Goal: Task Accomplishment & Management: Manage account settings

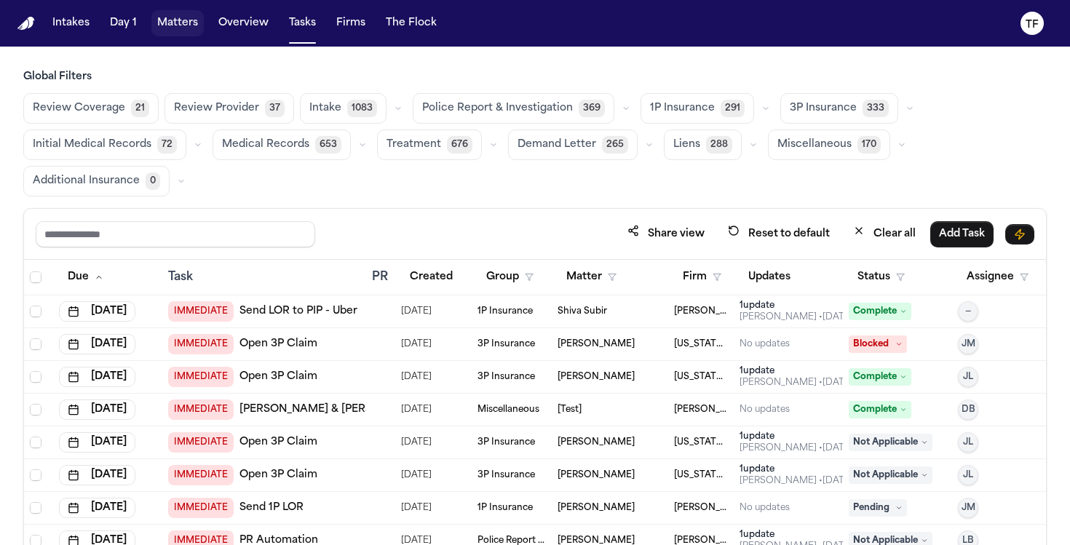
click at [183, 26] on button "Matters" at bounding box center [177, 23] width 52 height 26
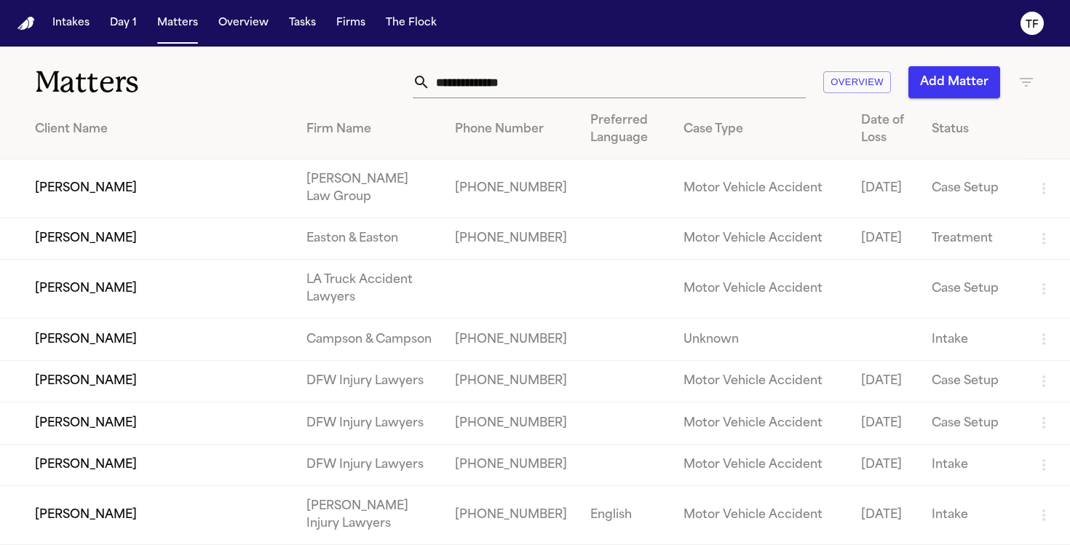
click at [464, 82] on input "text" at bounding box center [618, 82] width 376 height 32
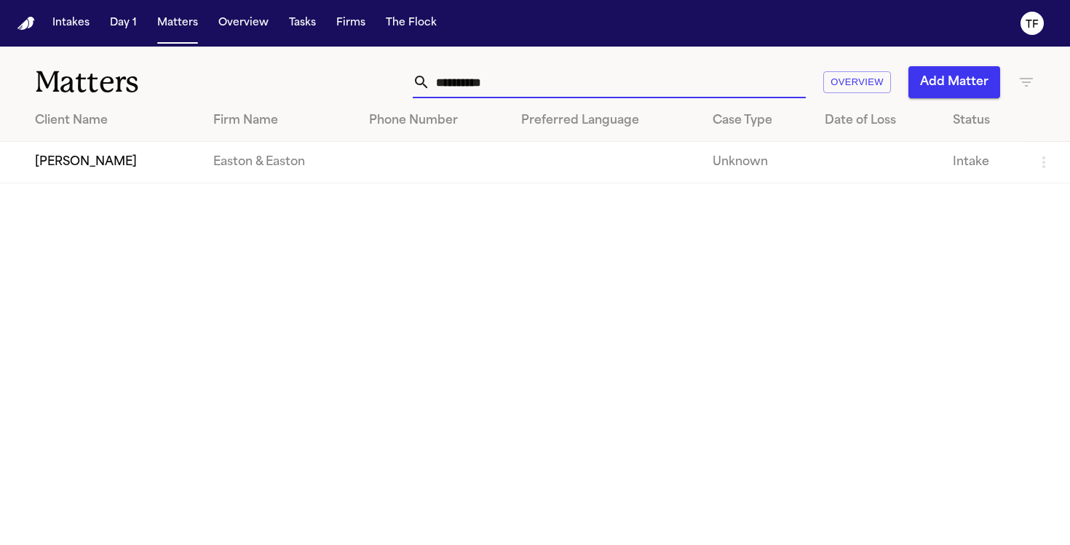
type input "**********"
click at [58, 159] on td "Maria Molano" at bounding box center [101, 163] width 202 height 42
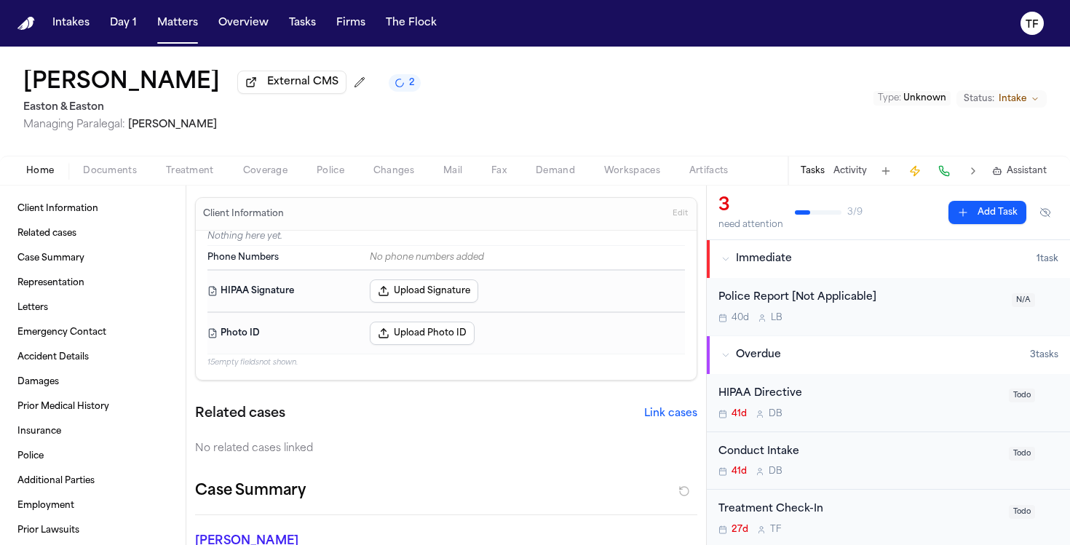
click at [189, 175] on span "Treatment" at bounding box center [190, 171] width 48 height 12
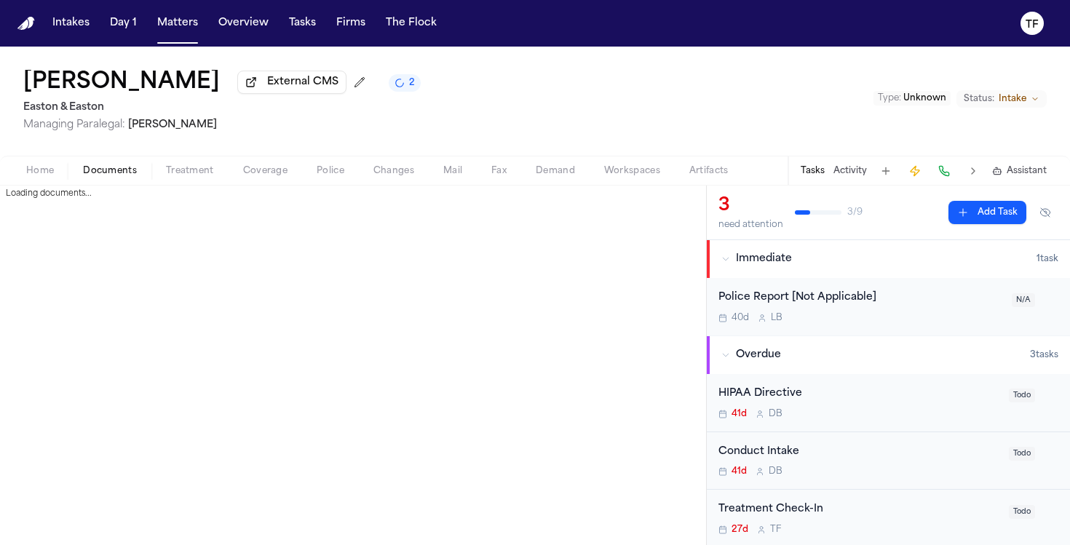
click at [108, 177] on span "Documents" at bounding box center [110, 171] width 54 height 12
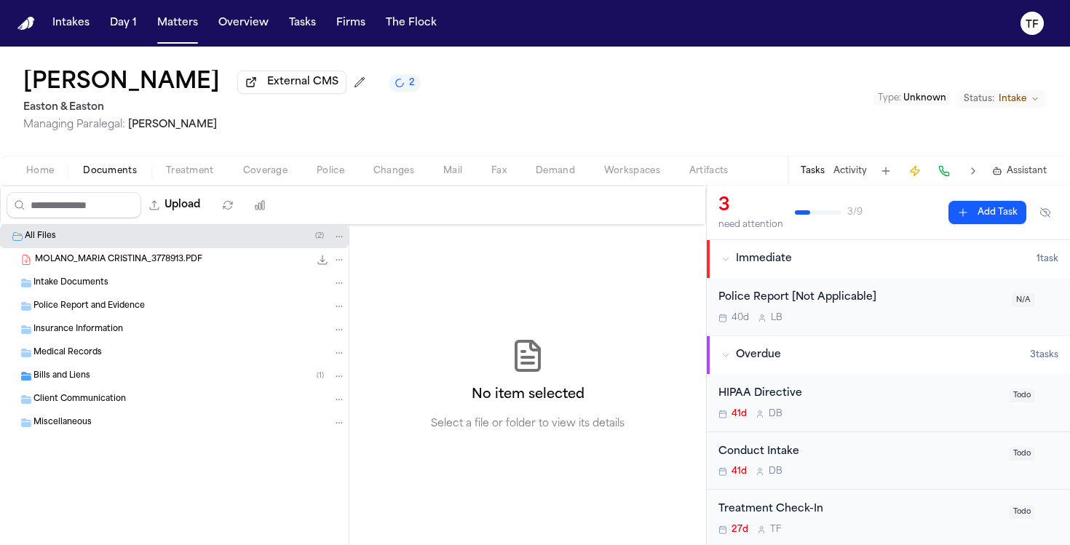
click at [71, 379] on span "Bills and Liens" at bounding box center [61, 377] width 57 height 12
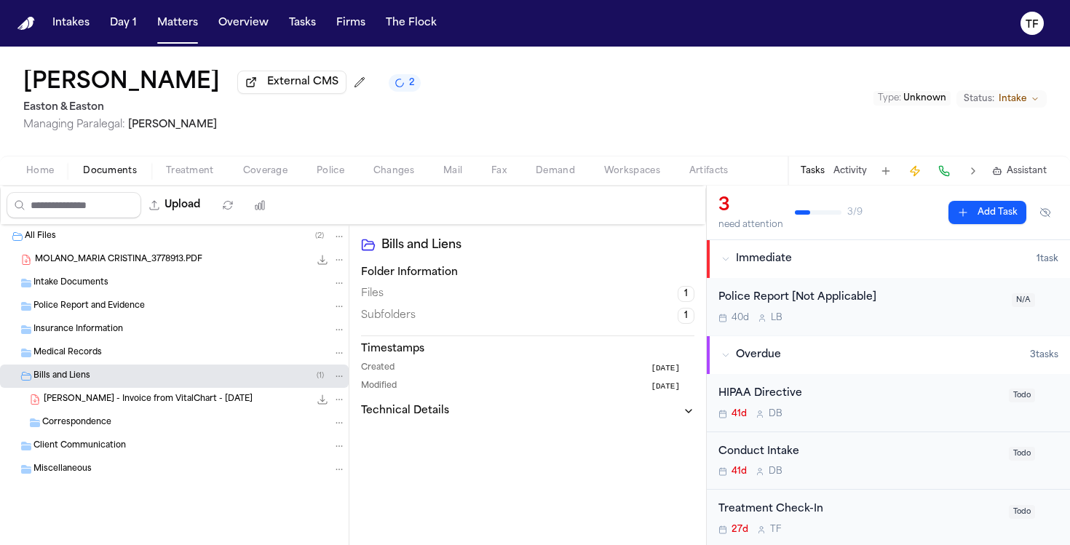
click at [171, 327] on div "Insurance Information" at bounding box center [189, 329] width 312 height 13
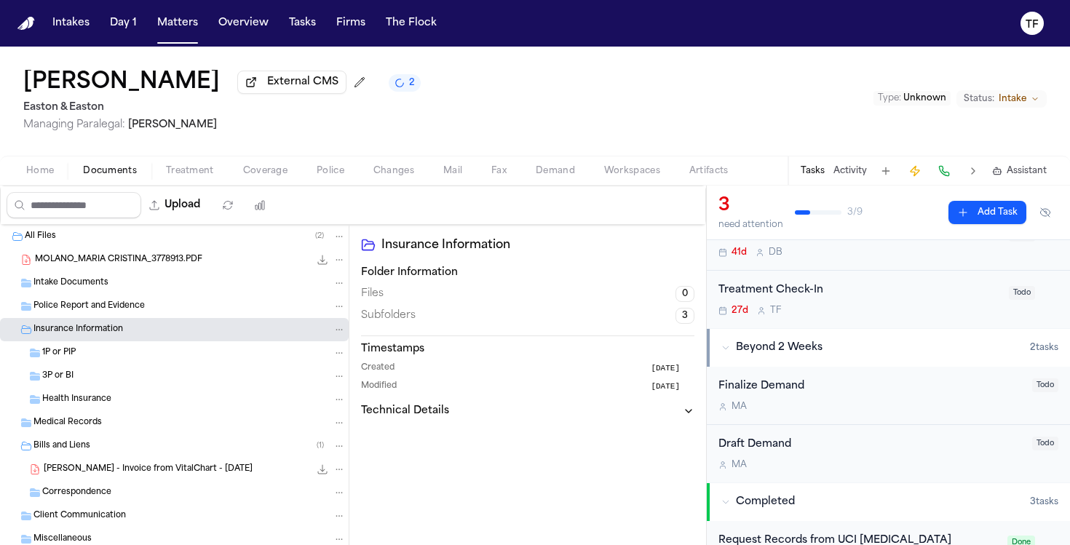
scroll to position [371, 0]
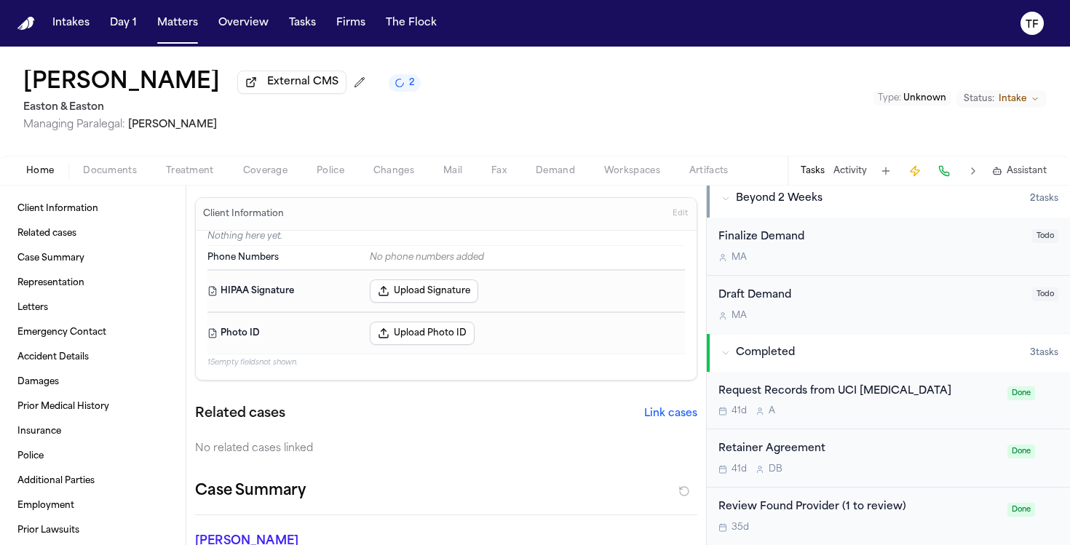
click at [36, 177] on span "Home" at bounding box center [40, 171] width 28 height 12
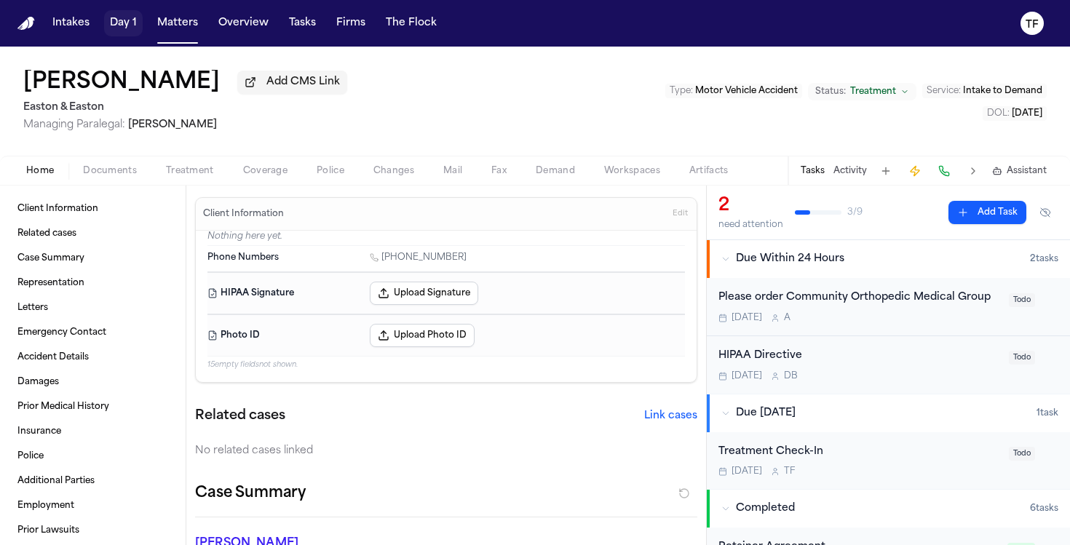
click at [114, 17] on button "Day 1" at bounding box center [123, 23] width 39 height 26
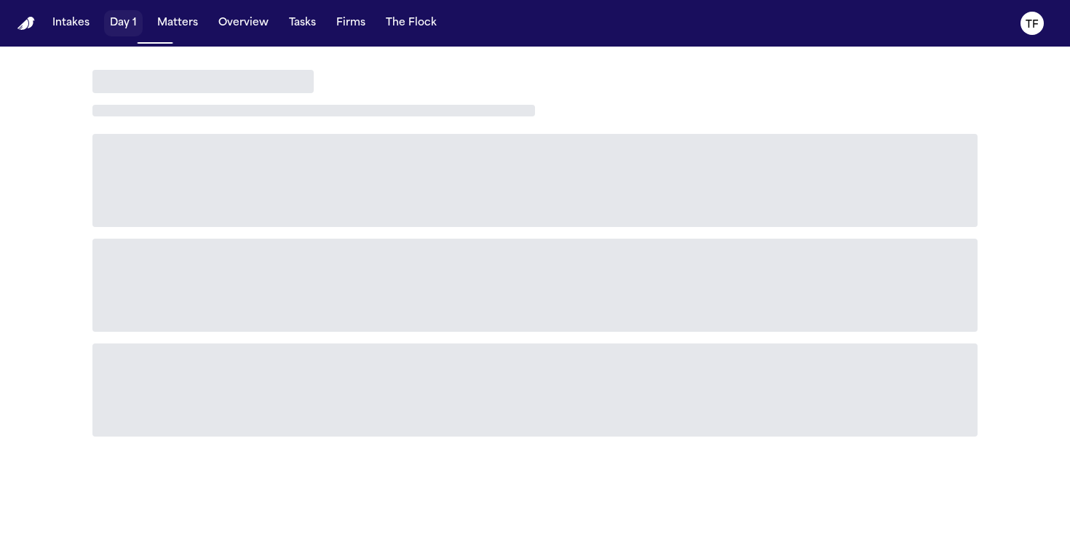
click at [165, 23] on button "Matters" at bounding box center [177, 23] width 52 height 26
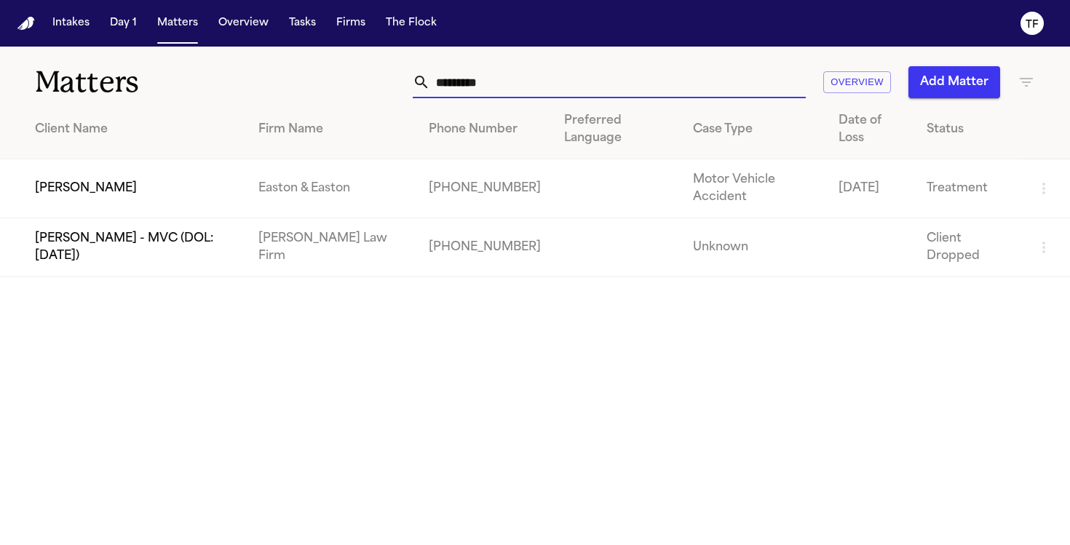
click at [523, 95] on input "*********" at bounding box center [618, 82] width 376 height 32
click at [521, 93] on input "*********" at bounding box center [618, 82] width 376 height 32
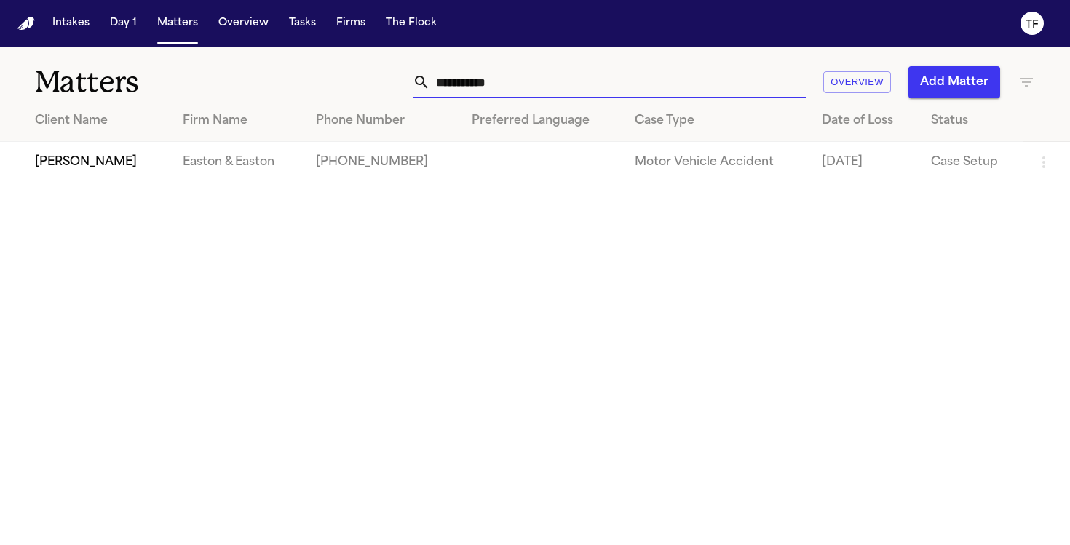
type input "**********"
click at [112, 165] on td "[PERSON_NAME]" at bounding box center [85, 163] width 171 height 42
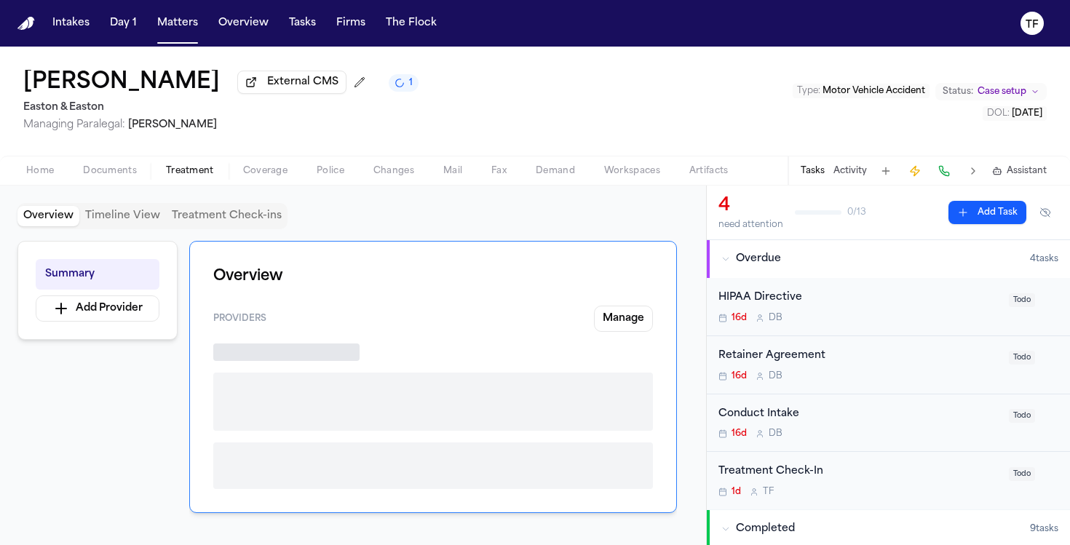
click at [181, 177] on span "Treatment" at bounding box center [190, 171] width 48 height 12
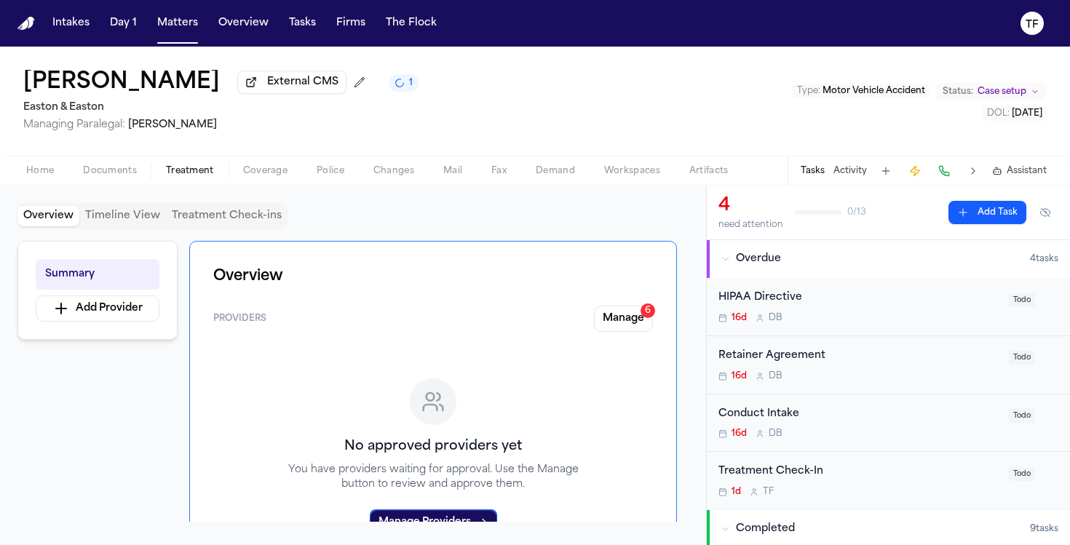
click at [843, 175] on button "Activity" at bounding box center [850, 171] width 33 height 12
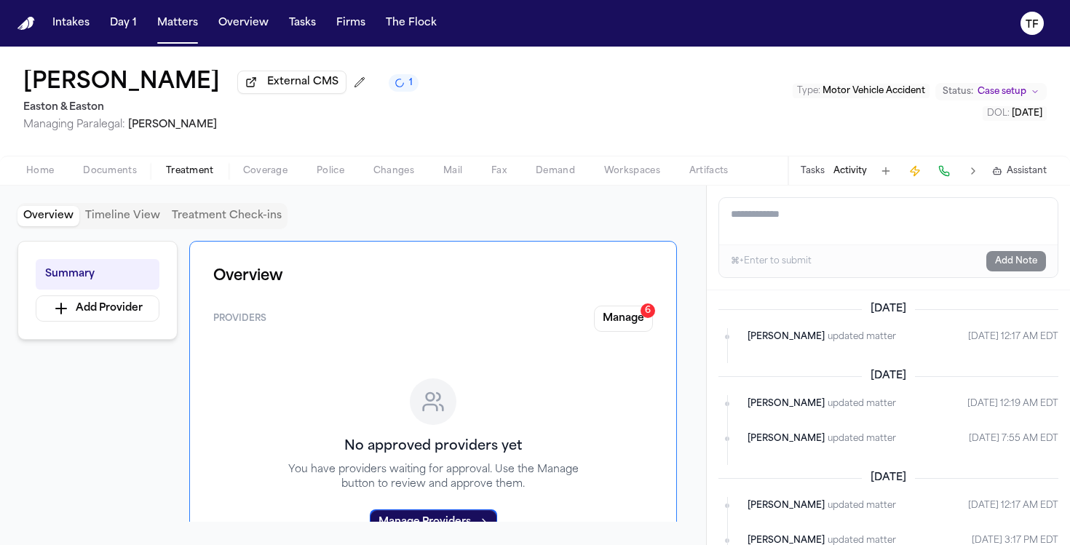
click at [837, 232] on textarea "Add a note to this matter" at bounding box center [888, 221] width 339 height 47
type textarea "*"
paste textarea "**********"
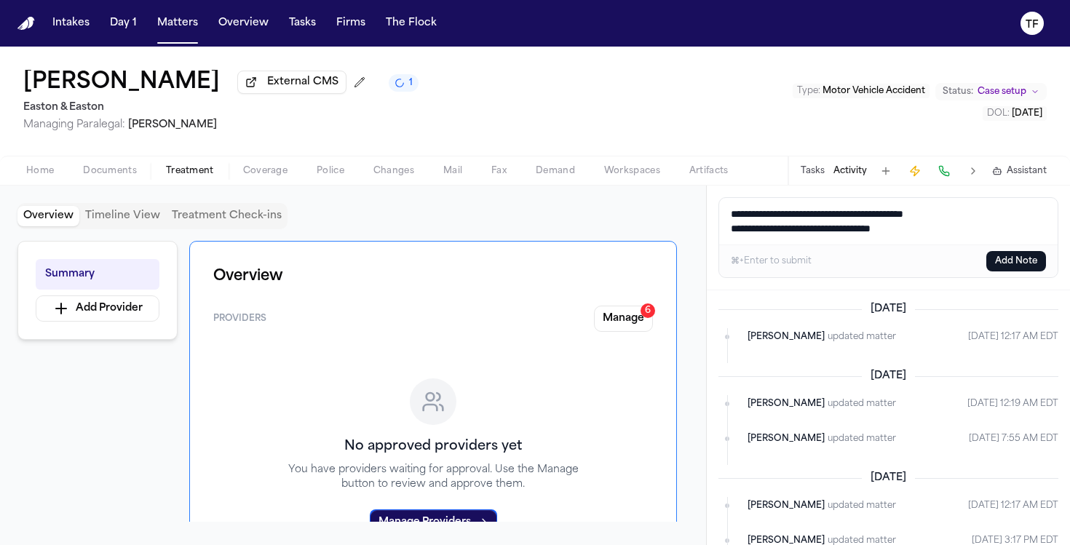
type textarea "**********"
click at [1016, 264] on button "Add Note" at bounding box center [1017, 261] width 60 height 20
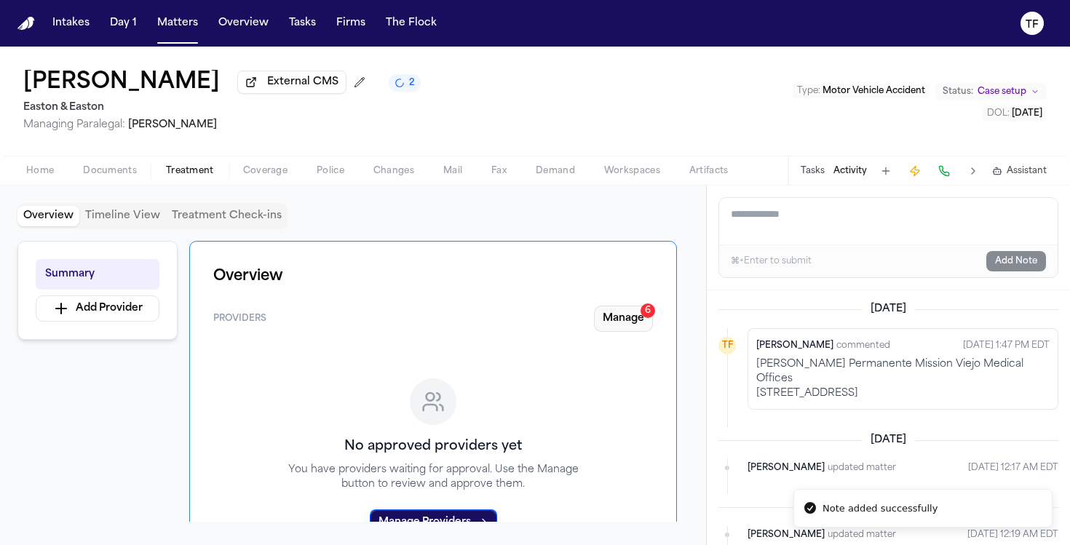
click at [645, 318] on div "6" at bounding box center [648, 311] width 15 height 15
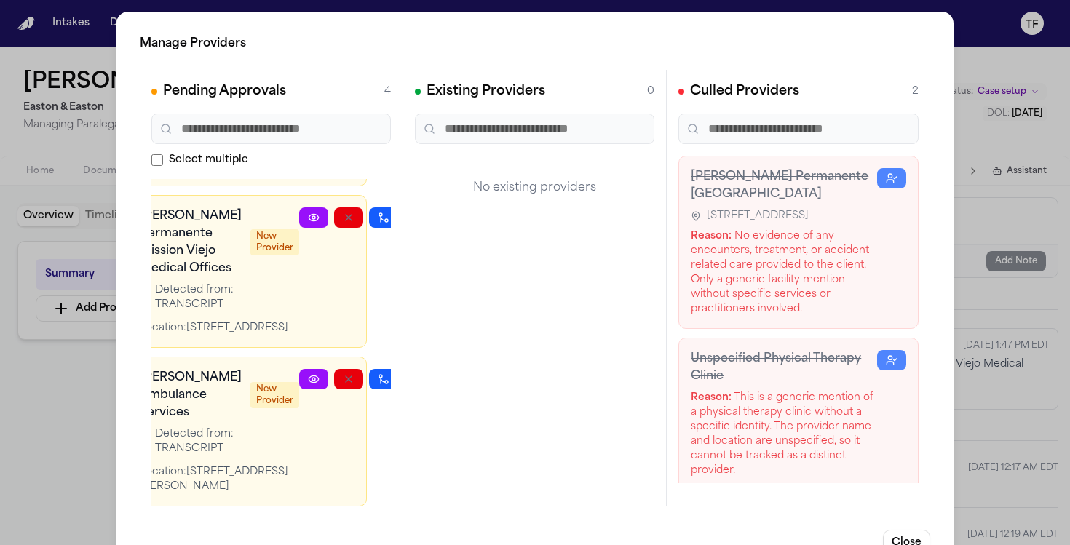
scroll to position [508, 50]
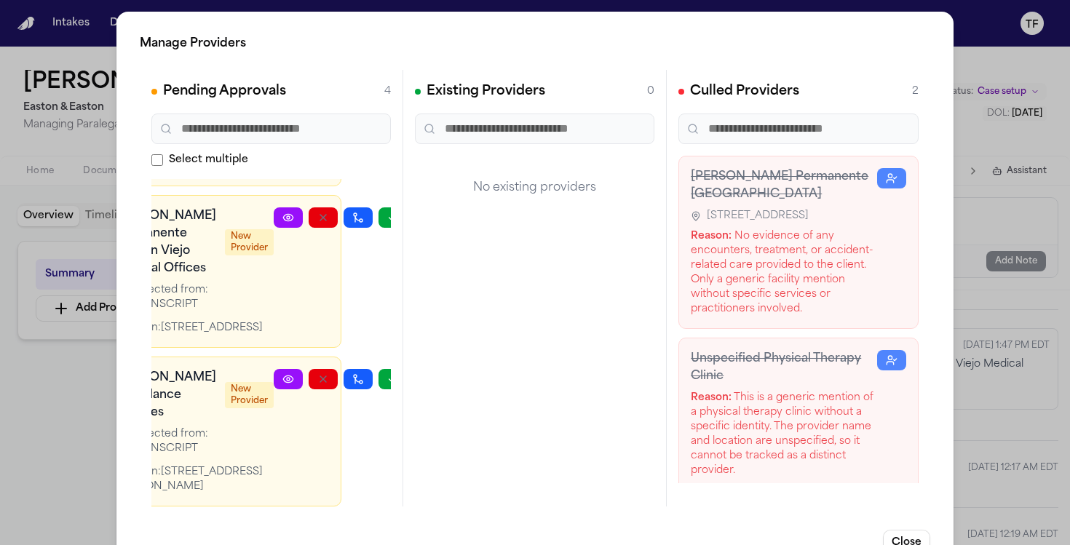
click at [359, 357] on div "[GEOGRAPHIC_DATA] [GEOGRAPHIC_DATA] New Provider Detected from: STAFF_NOTE Loca…" at bounding box center [271, 343] width 240 height 328
click at [387, 374] on icon "button" at bounding box center [393, 380] width 12 height 12
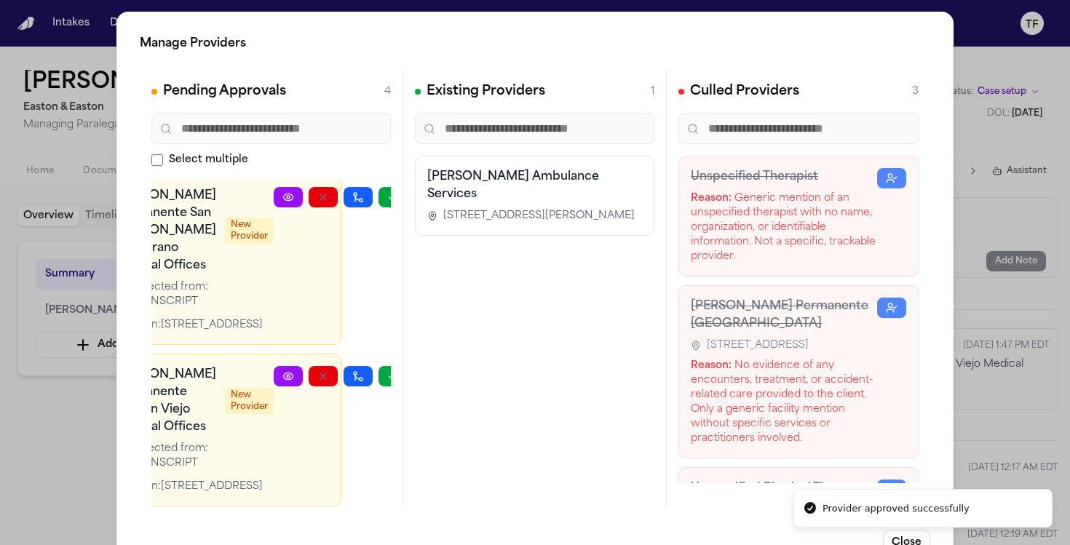
scroll to position [505, 0]
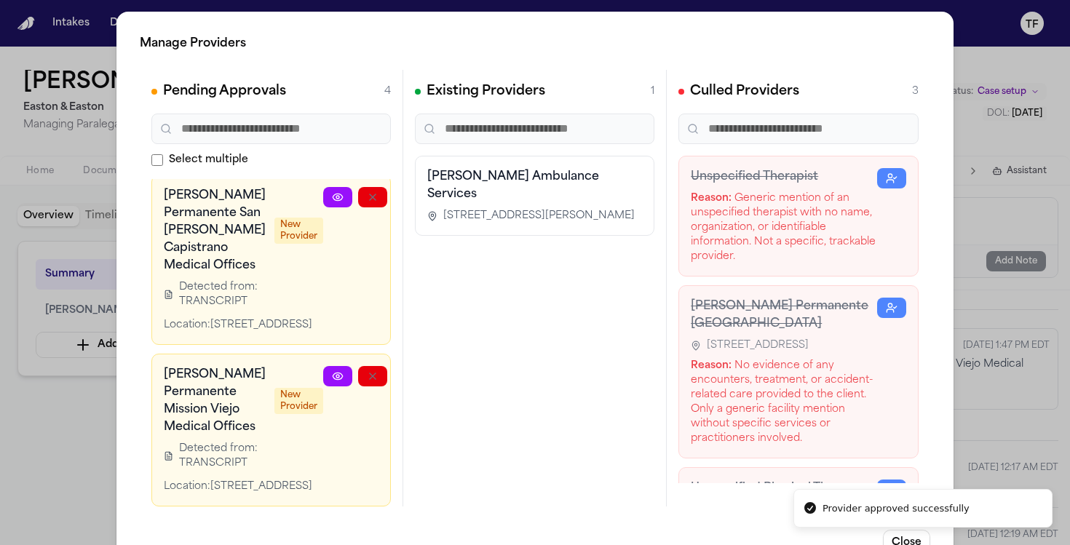
click at [260, 494] on div "[PERSON_NAME] Permanente Mission Viejo Medical Offices New Provider Detected fr…" at bounding box center [271, 430] width 240 height 153
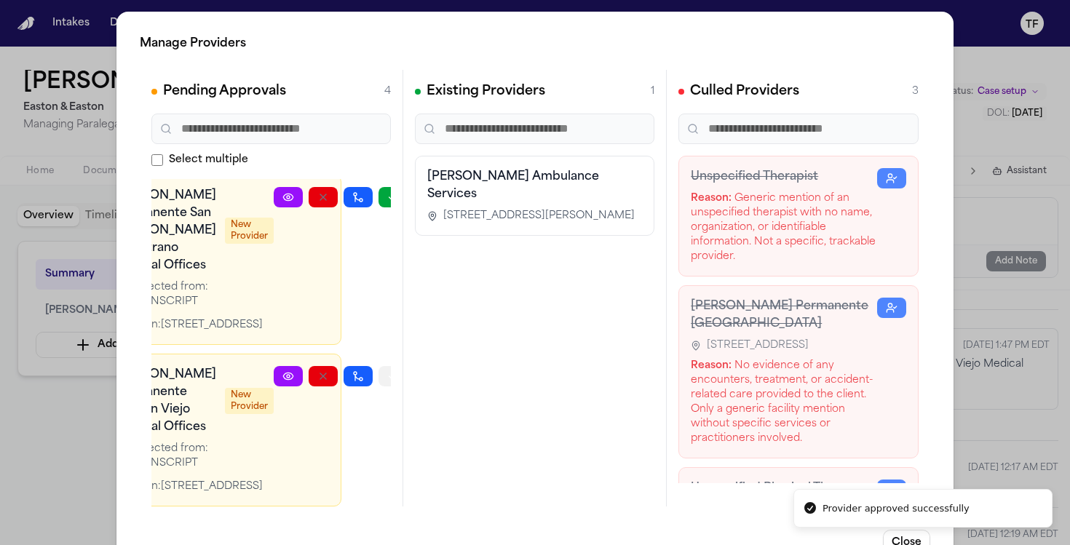
click at [387, 371] on icon "button" at bounding box center [393, 377] width 12 height 12
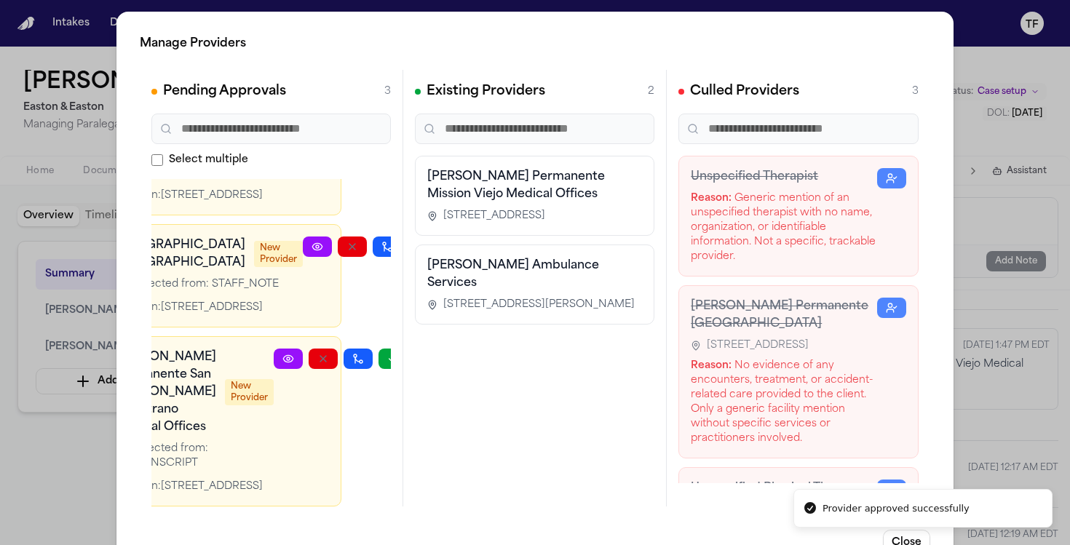
scroll to position [279, 50]
click at [387, 353] on icon "button" at bounding box center [393, 359] width 12 height 12
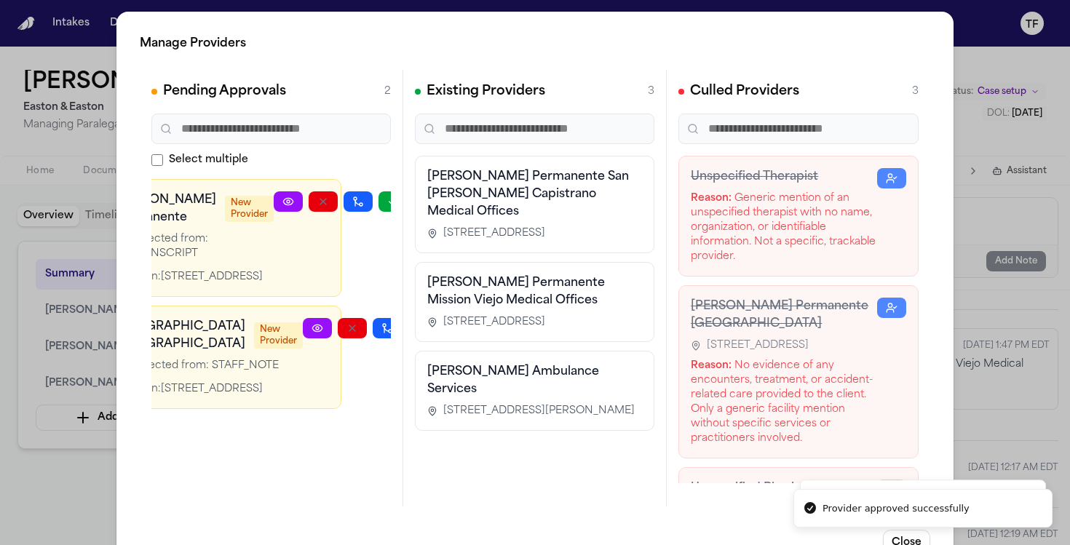
scroll to position [39, 50]
click at [408, 328] on button "button" at bounding box center [422, 328] width 29 height 20
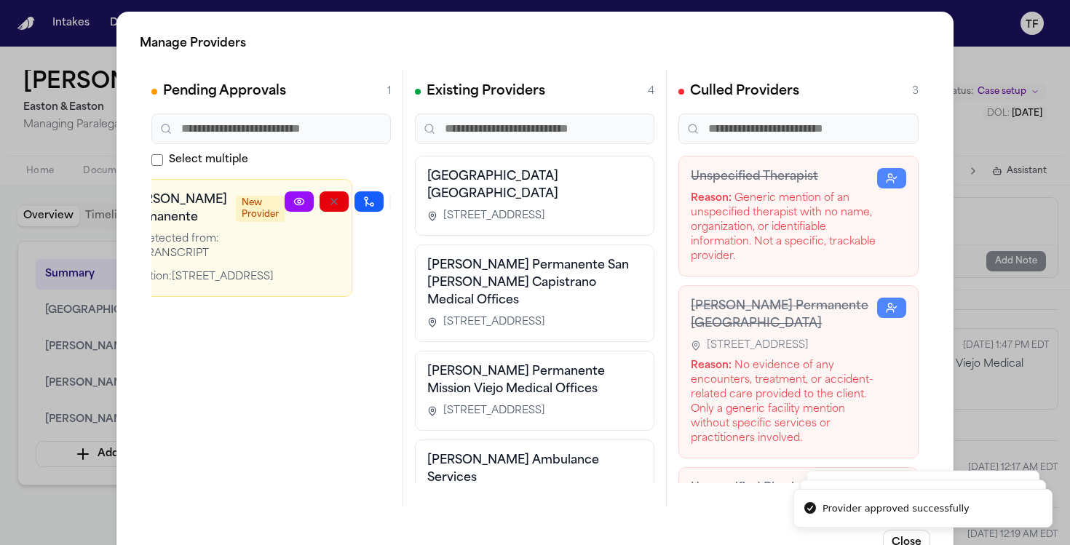
click at [398, 205] on icon "button" at bounding box center [404, 202] width 12 height 12
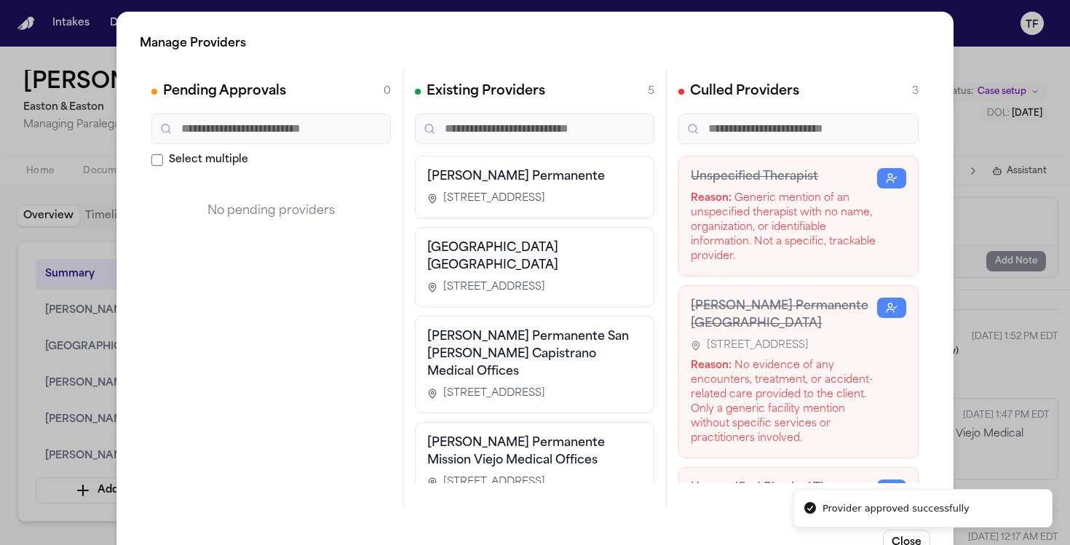
click at [1019, 378] on div "Manage Providers Pending Approvals 0 Select multiple No pending providers Exist…" at bounding box center [535, 295] width 1070 height 591
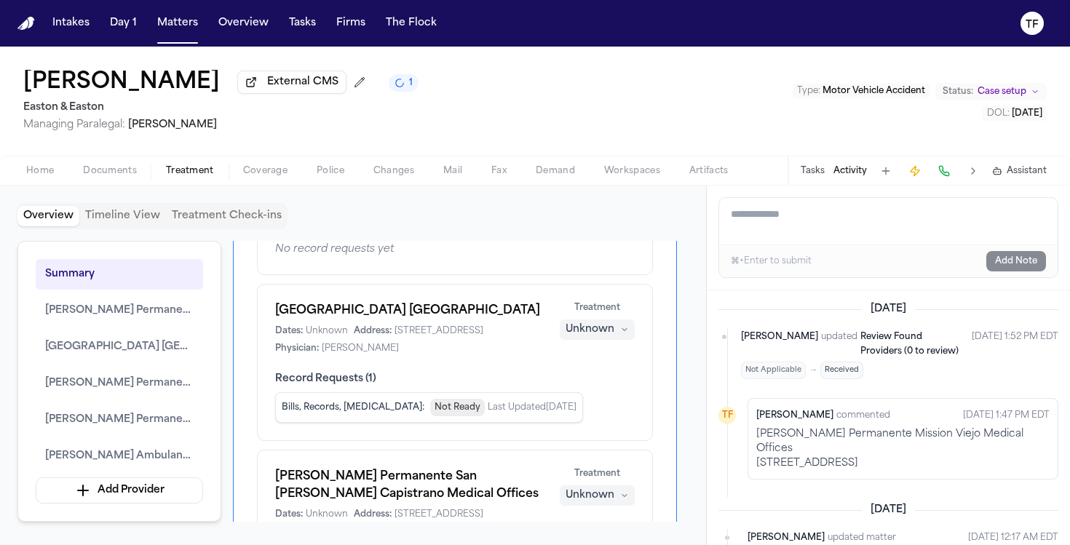
scroll to position [459, 0]
